Goal: Find specific page/section: Find specific page/section

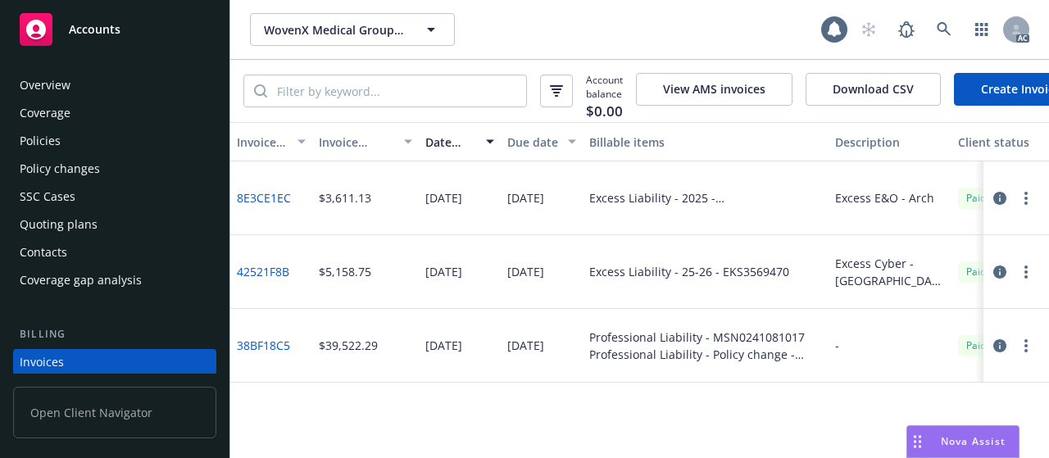
scroll to position [107, 0]
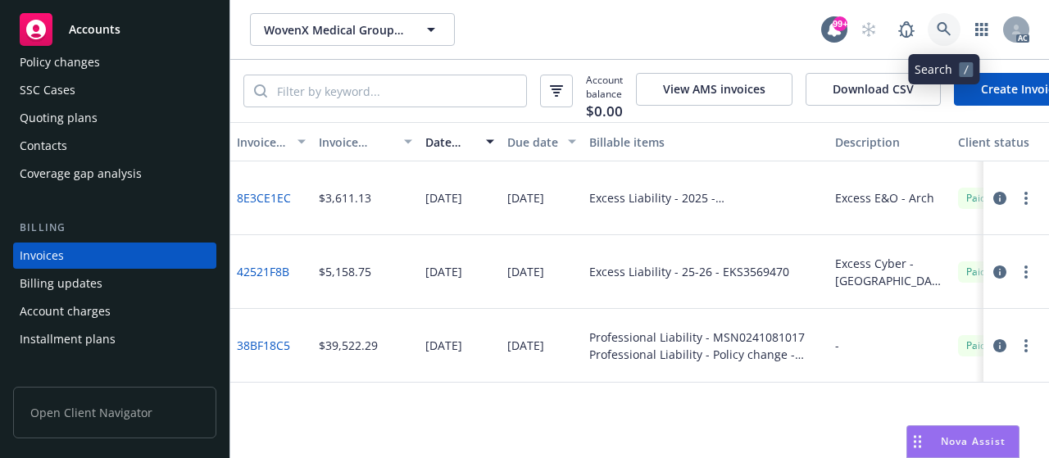
click at [948, 34] on icon at bounding box center [944, 29] width 14 height 14
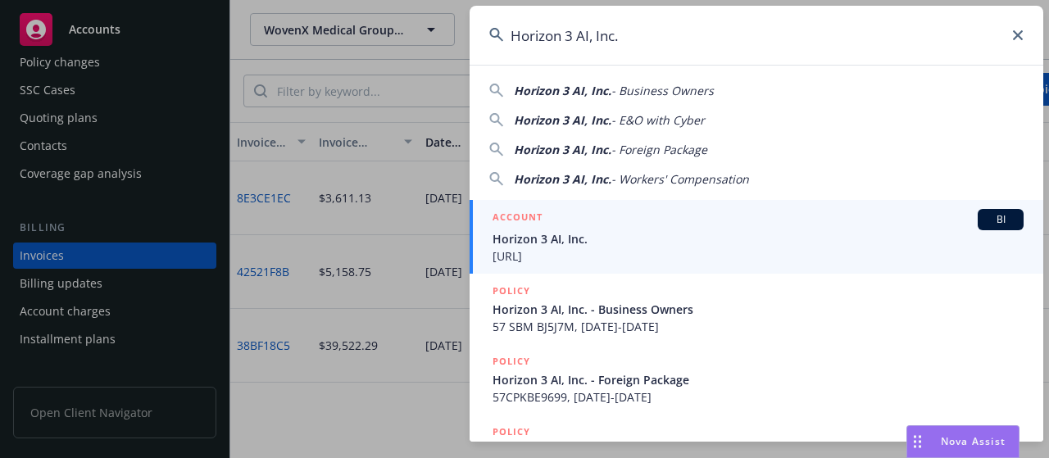
type input "Horizon 3 AI, Inc."
click at [588, 245] on span "Horizon 3 AI, Inc." at bounding box center [758, 238] width 531 height 17
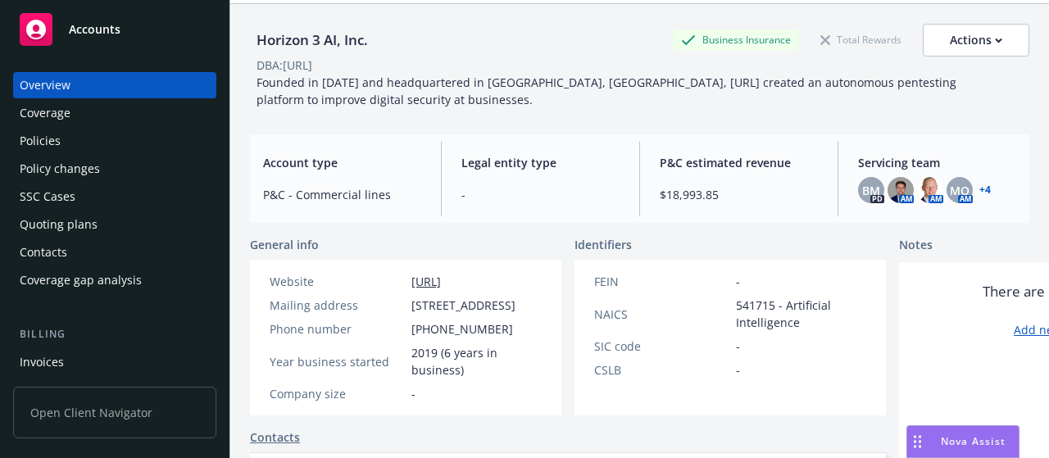
scroll to position [82, 0]
